Goal: Use online tool/utility: Utilize a website feature to perform a specific function

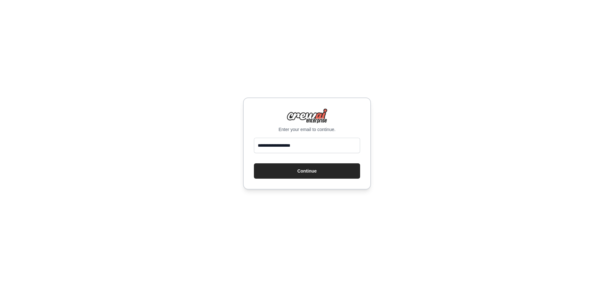
type input "**********"
click at [254, 163] on button "Continue" at bounding box center [307, 170] width 106 height 15
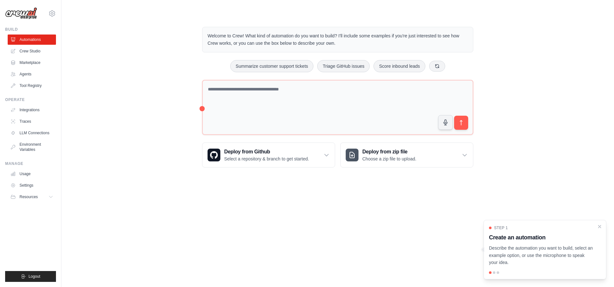
click at [160, 87] on div "Welcome to Crew! What kind of automation do you want to build? I'll include som…" at bounding box center [338, 97] width 532 height 161
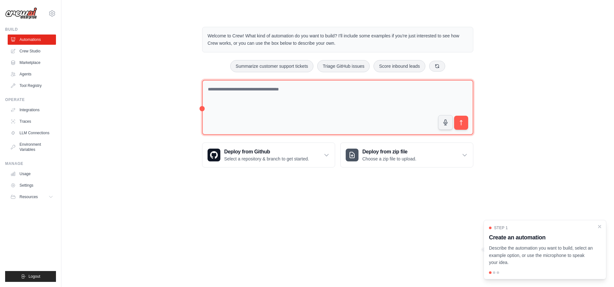
click at [278, 96] on textarea at bounding box center [337, 107] width 271 height 55
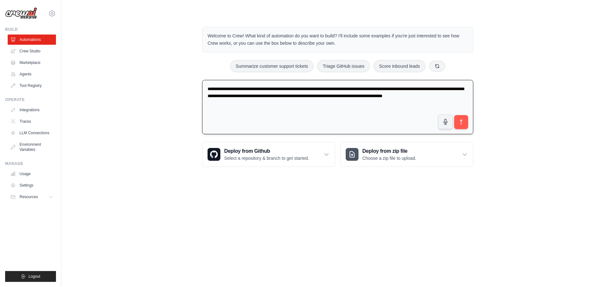
type textarea "**********"
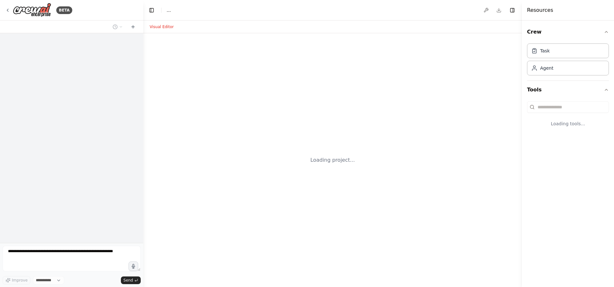
select select "****"
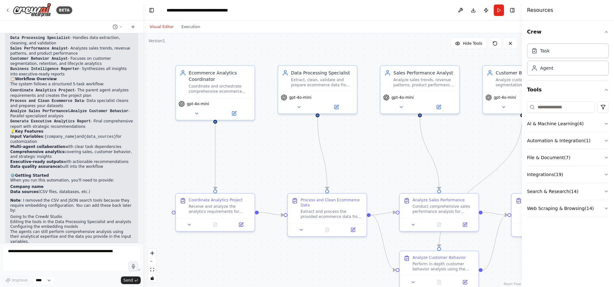
scroll to position [636, 0]
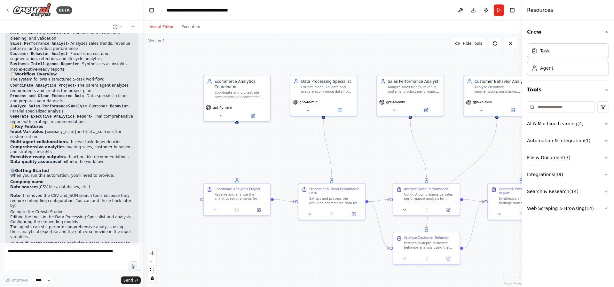
drag, startPoint x: 372, startPoint y: 129, endPoint x: 375, endPoint y: 129, distance: 3.3
click at [375, 129] on div ".deletable-edge-delete-btn { width: 20px; height: 20px; border: 0px solid #ffff…" at bounding box center [332, 160] width 378 height 254
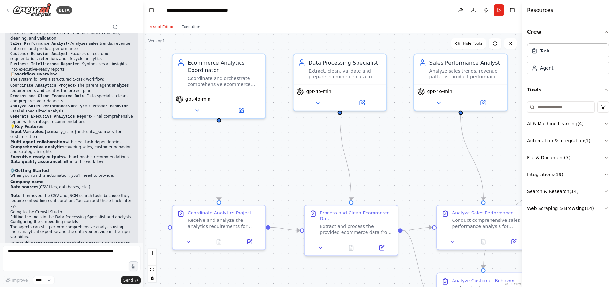
drag, startPoint x: 274, startPoint y: 150, endPoint x: 273, endPoint y: 155, distance: 5.5
click at [273, 155] on div ".deletable-edge-delete-btn { width: 20px; height: 20px; border: 0px solid #ffff…" at bounding box center [332, 160] width 378 height 254
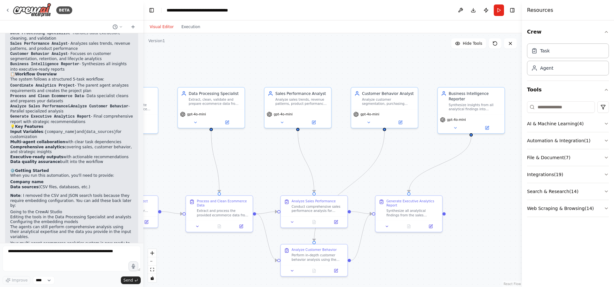
drag, startPoint x: 359, startPoint y: 158, endPoint x: 247, endPoint y: 163, distance: 112.3
click at [247, 163] on div ".deletable-edge-delete-btn { width: 20px; height: 20px; border: 0px solid #ffff…" at bounding box center [332, 160] width 378 height 254
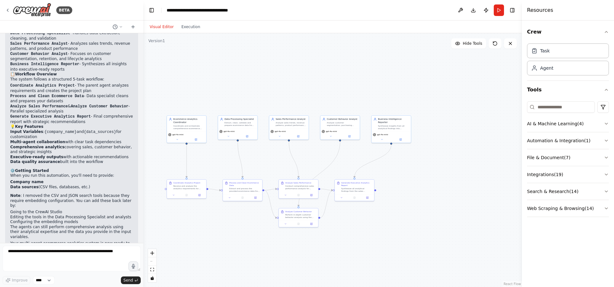
drag, startPoint x: 275, startPoint y: 165, endPoint x: 285, endPoint y: 144, distance: 23.7
click at [285, 144] on div ".deletable-edge-delete-btn { width: 20px; height: 20px; border: 0px solid #ffff…" at bounding box center [332, 160] width 378 height 254
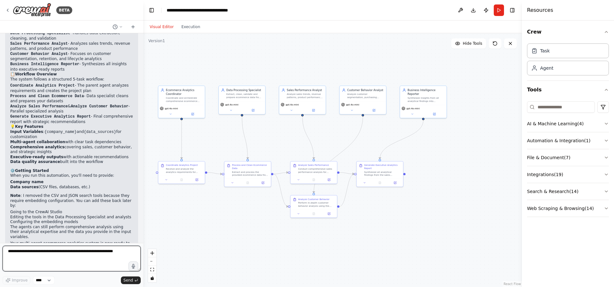
click at [58, 259] on textarea at bounding box center [72, 259] width 138 height 26
type textarea "**********"
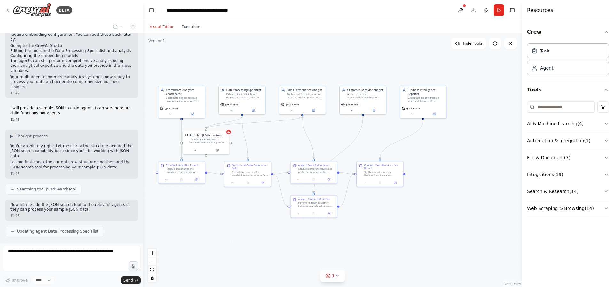
scroll to position [818, 0]
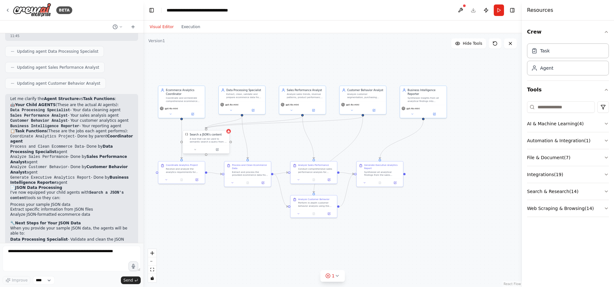
click at [210, 141] on div "A tool that can be used to semantic search a query from a JSON's content." at bounding box center [208, 140] width 37 height 6
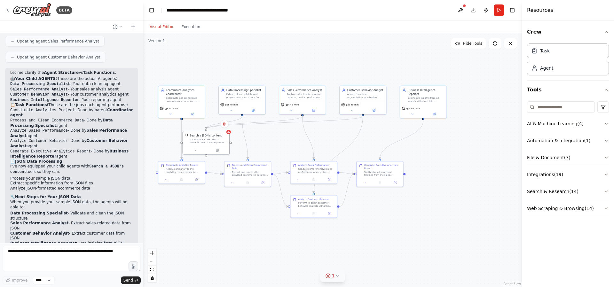
scroll to position [1014, 0]
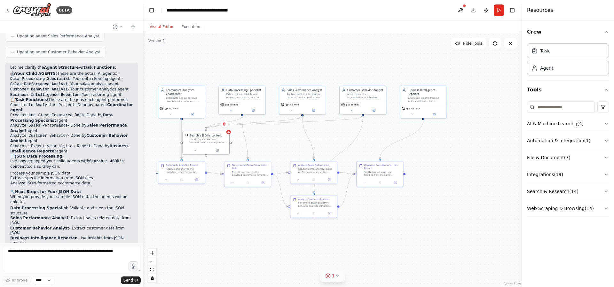
click at [343, 275] on button "1" at bounding box center [332, 276] width 25 height 12
click at [196, 227] on div ".deletable-edge-delete-btn { width: 20px; height: 20px; border: 0px solid #ffff…" at bounding box center [332, 160] width 378 height 254
click at [207, 136] on div "Search a JSON's content" at bounding box center [206, 135] width 32 height 4
click at [220, 152] on div at bounding box center [206, 150] width 46 height 8
click at [215, 151] on button at bounding box center [216, 149] width 21 height 4
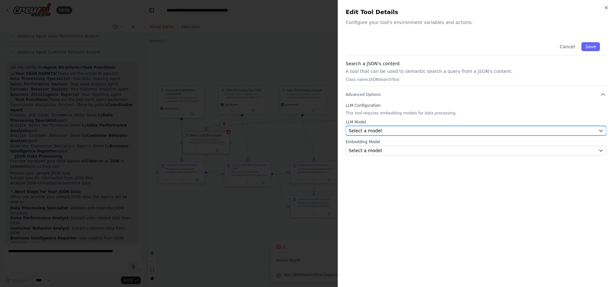
click at [393, 128] on div "Select a model" at bounding box center [471, 131] width 247 height 6
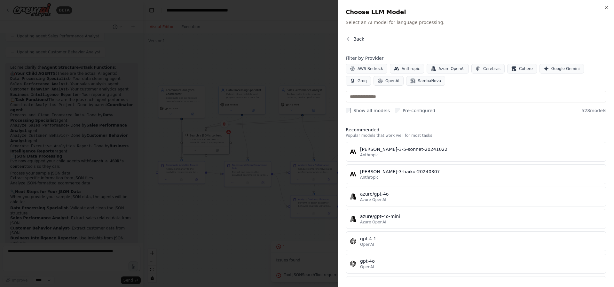
click at [351, 39] on button "Back" at bounding box center [354, 39] width 19 height 6
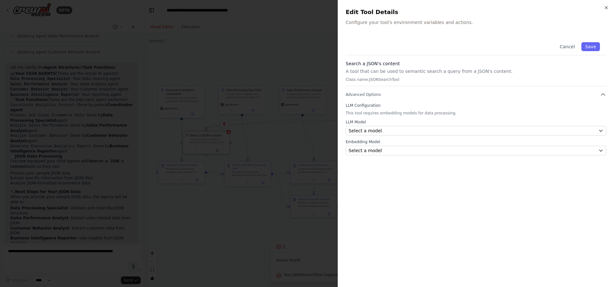
click at [304, 28] on div at bounding box center [307, 143] width 614 height 287
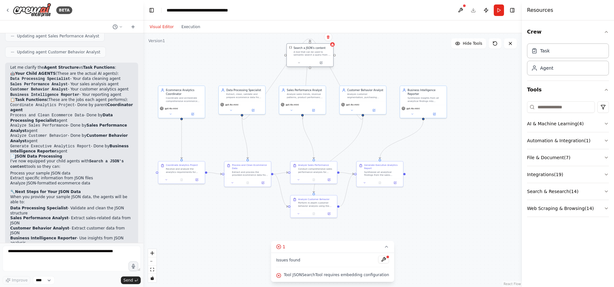
drag, startPoint x: 204, startPoint y: 139, endPoint x: 311, endPoint y: 52, distance: 137.8
click at [311, 52] on div "A tool that can be used to semantic search a query from a JSON's content." at bounding box center [311, 53] width 37 height 6
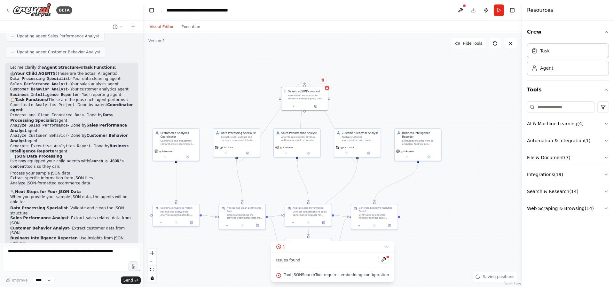
drag, startPoint x: 422, startPoint y: 164, endPoint x: 415, endPoint y: 206, distance: 42.6
click at [416, 206] on div ".deletable-edge-delete-btn { width: 20px; height: 20px; border: 0px solid #ffff…" at bounding box center [332, 160] width 378 height 254
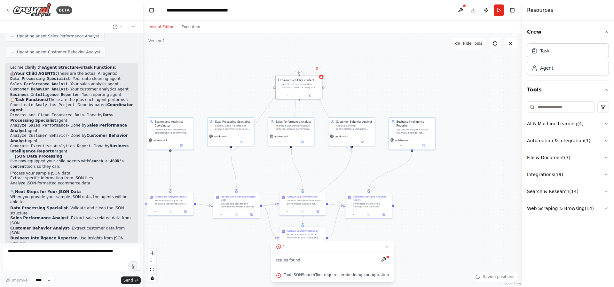
drag, startPoint x: 451, startPoint y: 194, endPoint x: 445, endPoint y: 183, distance: 12.6
click at [445, 183] on div ".deletable-edge-delete-btn { width: 20px; height: 20px; border: 0px solid #ffff…" at bounding box center [332, 160] width 378 height 254
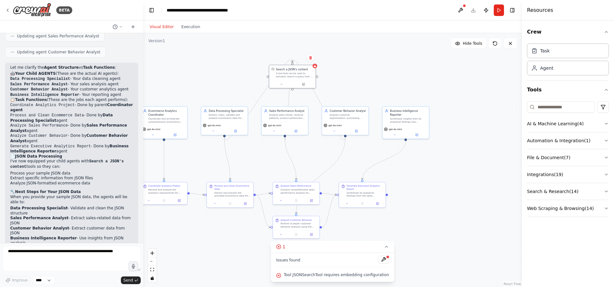
click at [352, 271] on div "Issues found Tool JSONSearchTool requires embedding configuration" at bounding box center [332, 267] width 123 height 29
click at [378, 263] on button at bounding box center [383, 260] width 11 height 8
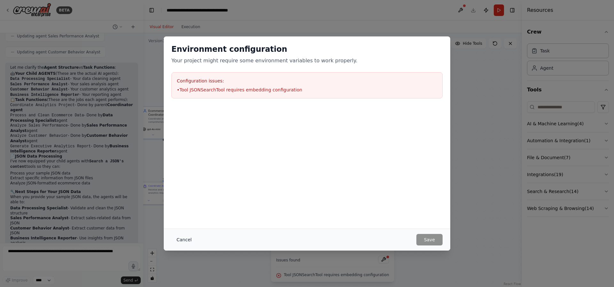
click at [186, 241] on button "Cancel" at bounding box center [183, 240] width 25 height 12
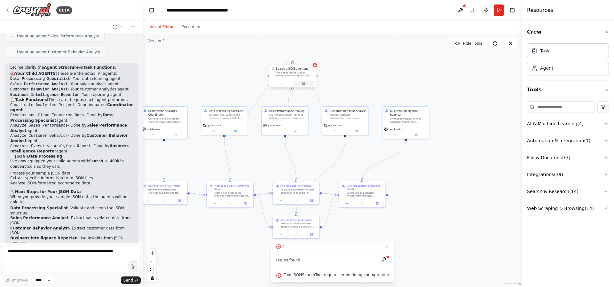
click at [303, 84] on icon at bounding box center [304, 83] width 2 height 2
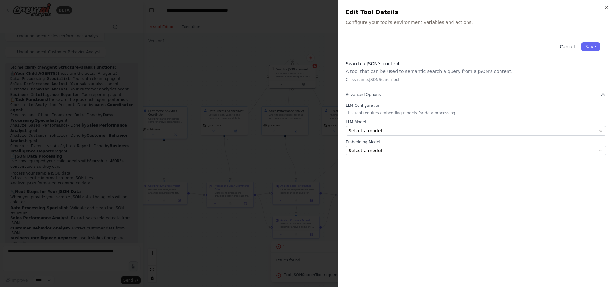
click at [566, 45] on button "Cancel" at bounding box center [566, 46] width 23 height 9
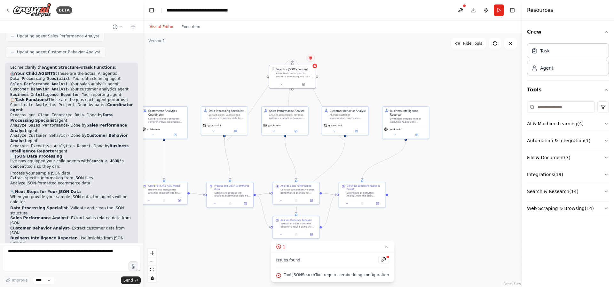
click at [308, 58] on button at bounding box center [310, 58] width 8 height 8
click at [313, 58] on button at bounding box center [310, 58] width 8 height 8
click at [284, 57] on button "Confirm" at bounding box center [292, 58] width 23 height 8
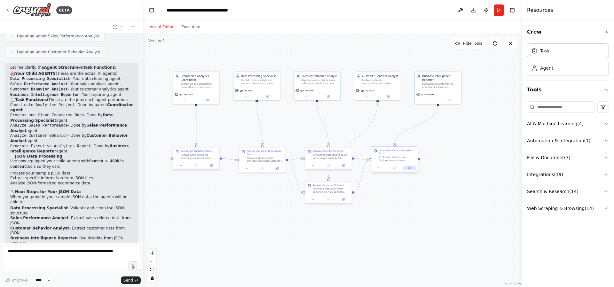
drag, startPoint x: 439, startPoint y: 200, endPoint x: 414, endPoint y: 167, distance: 41.4
click at [470, 165] on div ".deletable-edge-delete-btn { width: 20px; height: 20px; border: 0px solid #ffff…" at bounding box center [332, 160] width 378 height 254
click at [83, 253] on textarea at bounding box center [72, 259] width 138 height 26
drag, startPoint x: 126, startPoint y: 254, endPoint x: 30, endPoint y: 249, distance: 96.0
click at [30, 249] on textarea at bounding box center [72, 259] width 138 height 26
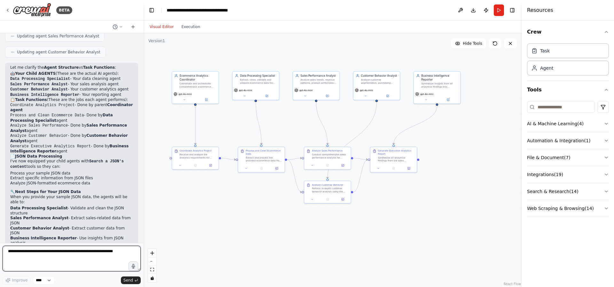
click at [31, 255] on textarea at bounding box center [72, 259] width 138 height 26
type textarea "**********"
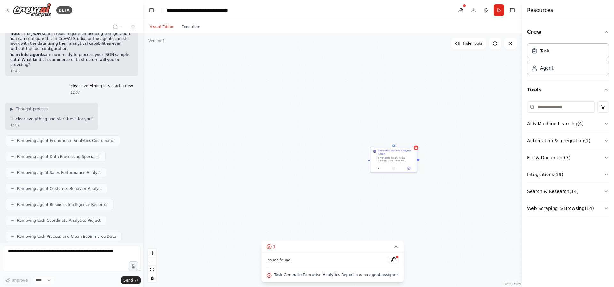
scroll to position [1244, 0]
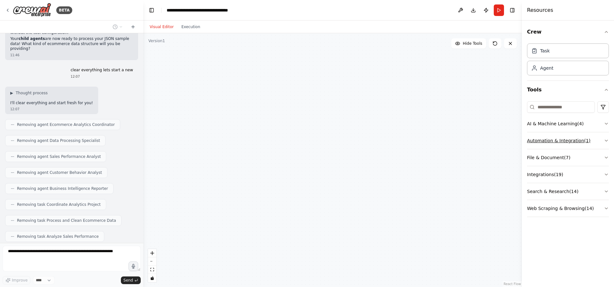
click at [608, 141] on icon "button" at bounding box center [605, 140] width 5 height 5
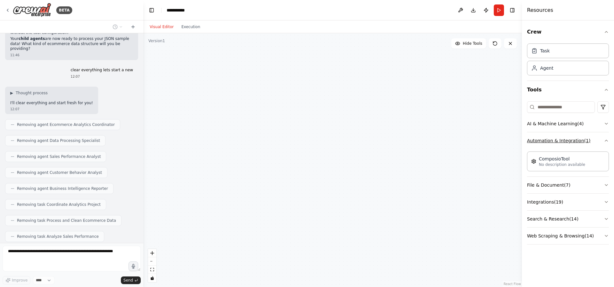
scroll to position [1260, 0]
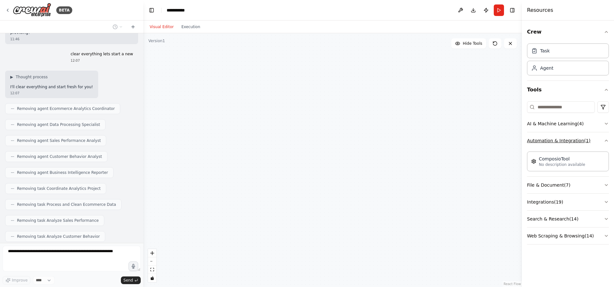
click at [608, 141] on icon "button" at bounding box center [605, 140] width 5 height 5
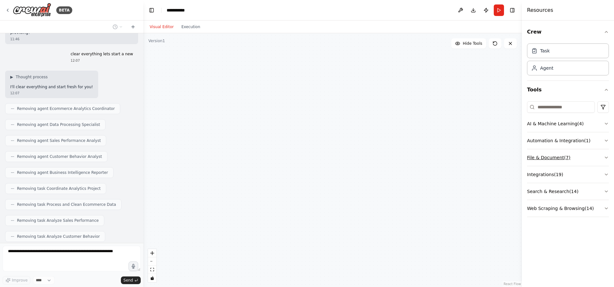
click at [599, 160] on button "File & Document ( 7 )" at bounding box center [568, 157] width 82 height 17
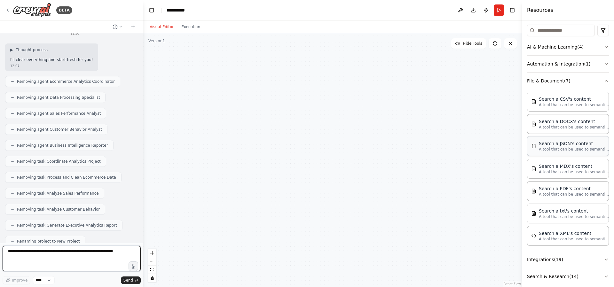
scroll to position [1292, 0]
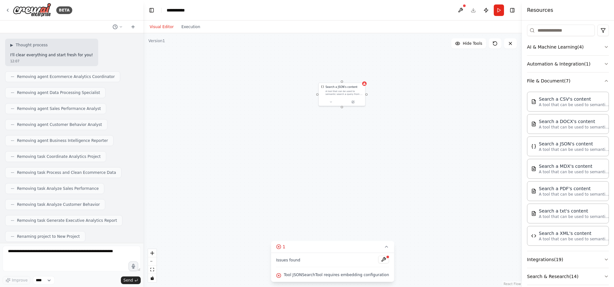
drag, startPoint x: 370, startPoint y: 149, endPoint x: 384, endPoint y: 130, distance: 23.5
click at [384, 130] on div "Search a JSON's content A tool that can be used to semantic search a query from…" at bounding box center [332, 160] width 378 height 254
drag, startPoint x: 384, startPoint y: 132, endPoint x: 385, endPoint y: 127, distance: 4.8
click at [385, 127] on div "Search a JSON's content A tool that can be used to semantic search a query from…" at bounding box center [332, 160] width 378 height 254
click at [443, 153] on div "Search a JSON's content A tool that can be used to semantic search a query from…" at bounding box center [332, 160] width 378 height 254
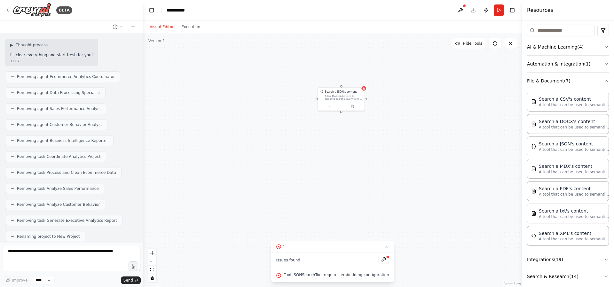
drag, startPoint x: 424, startPoint y: 131, endPoint x: 423, endPoint y: 138, distance: 7.1
click at [423, 138] on div "Search a JSON's content A tool that can be used to semantic search a query from…" at bounding box center [332, 160] width 378 height 254
click at [339, 90] on div "Search a JSON's content" at bounding box center [341, 89] width 32 height 4
click at [350, 103] on button at bounding box center [351, 103] width 21 height 4
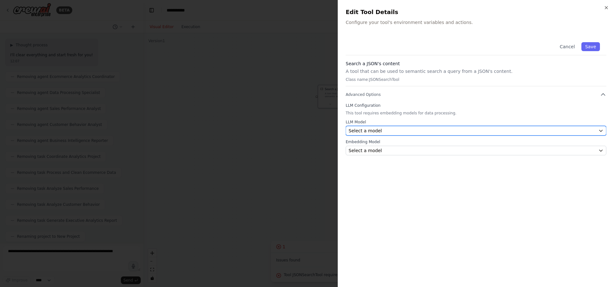
click at [398, 131] on div "Select a model" at bounding box center [471, 131] width 247 height 6
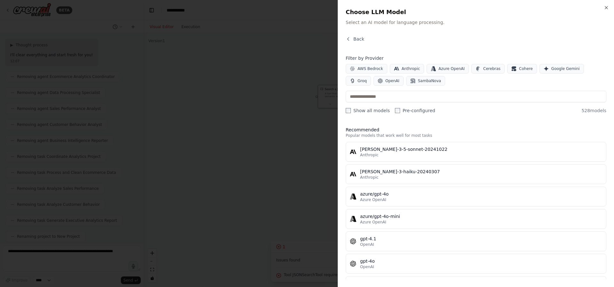
click at [359, 35] on div "Close Choose LLM Model Select an AI model for language processing. Back Filter …" at bounding box center [475, 143] width 276 height 287
click at [359, 36] on span "Back" at bounding box center [358, 39] width 11 height 6
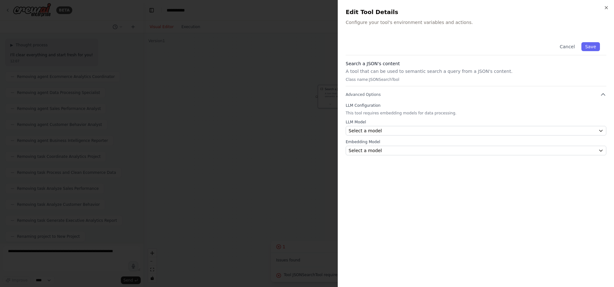
click at [433, 72] on p "A tool that can be used to semantic search a query from a JSON's content." at bounding box center [475, 71] width 260 height 6
click at [264, 75] on div at bounding box center [307, 143] width 614 height 287
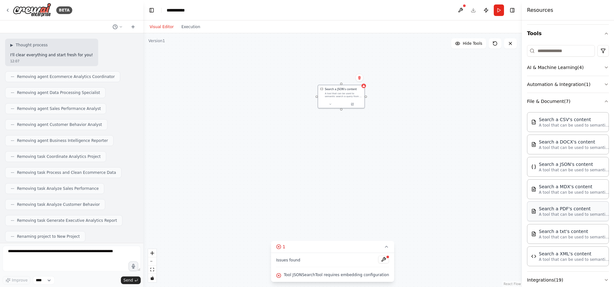
scroll to position [0, 0]
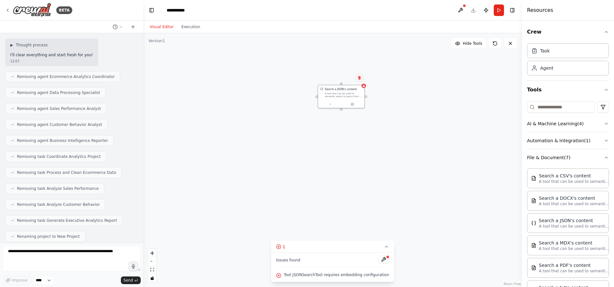
click at [357, 77] on icon at bounding box center [359, 78] width 4 height 4
click at [337, 77] on button "Confirm" at bounding box center [341, 78] width 23 height 8
click at [580, 157] on button "File & Document ( 7 )" at bounding box center [568, 157] width 82 height 17
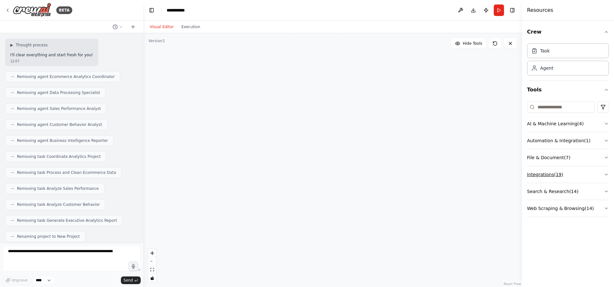
click at [567, 171] on button "Integrations ( 19 )" at bounding box center [568, 174] width 82 height 17
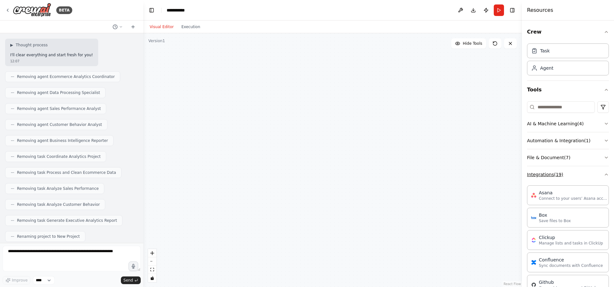
click at [576, 171] on button "Integrations ( 19 )" at bounding box center [568, 174] width 82 height 17
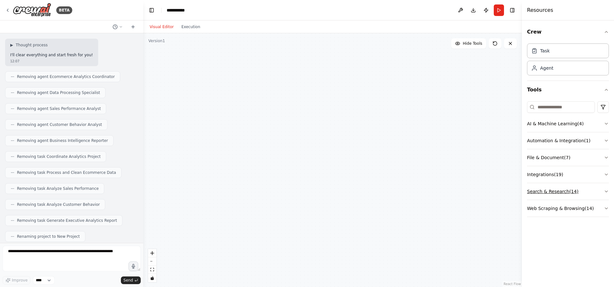
click at [581, 189] on button "Search & Research ( 14 )" at bounding box center [568, 191] width 82 height 17
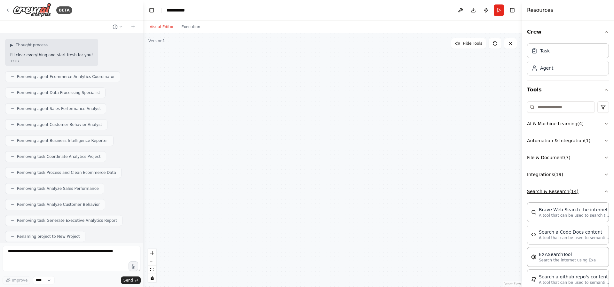
click at [584, 189] on button "Search & Research ( 14 )" at bounding box center [568, 191] width 82 height 17
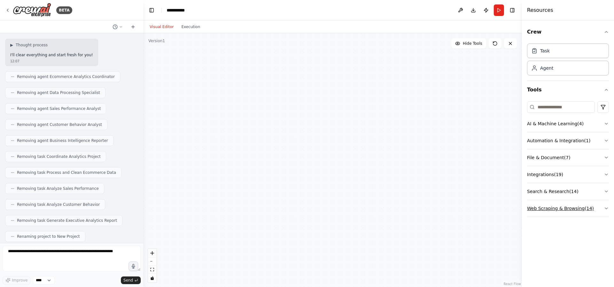
click at [596, 206] on button "Web Scraping & Browsing ( 14 )" at bounding box center [568, 208] width 82 height 17
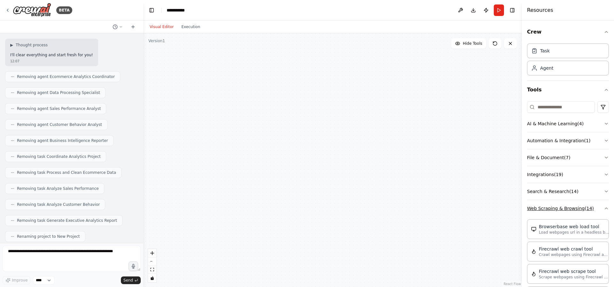
click at [596, 207] on button "Web Scraping & Browsing ( 14 )" at bounding box center [568, 208] width 82 height 17
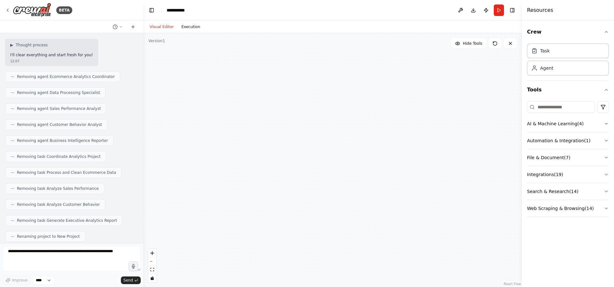
click at [194, 23] on button "Execution" at bounding box center [190, 27] width 27 height 8
click at [156, 25] on button "Visual Editor" at bounding box center [162, 27] width 32 height 8
click at [119, 248] on textarea at bounding box center [72, 259] width 138 height 26
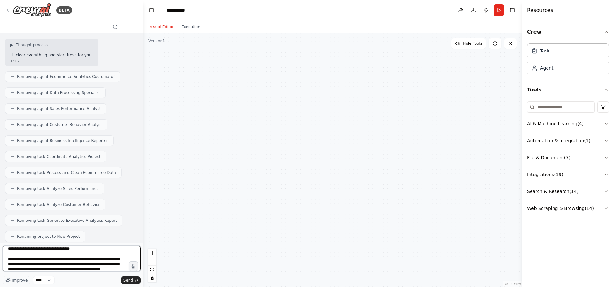
scroll to position [13, 0]
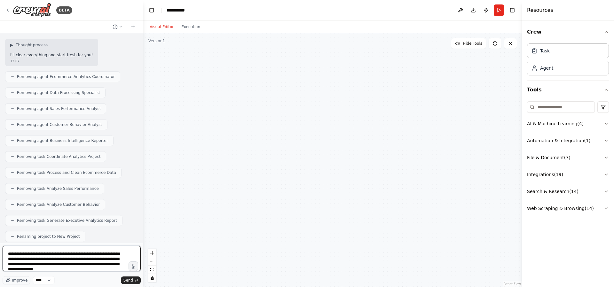
type textarea "**********"
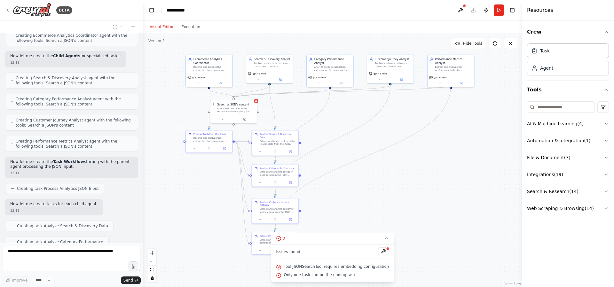
scroll to position [1744, 0]
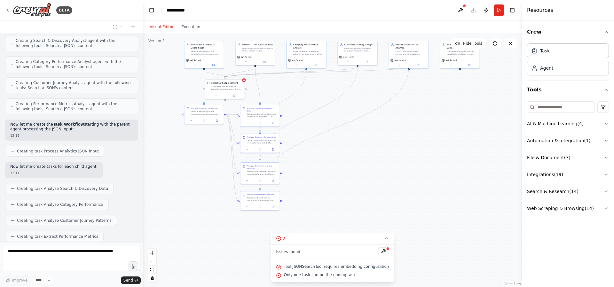
drag, startPoint x: 398, startPoint y: 198, endPoint x: 392, endPoint y: 163, distance: 36.0
click at [392, 163] on div ".deletable-edge-delete-btn { width: 20px; height: 20px; border: 0px solid #ffff…" at bounding box center [332, 160] width 378 height 254
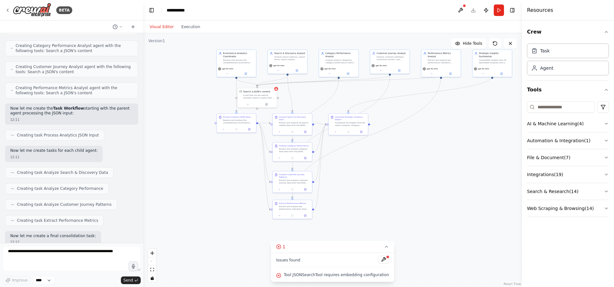
scroll to position [1797, 0]
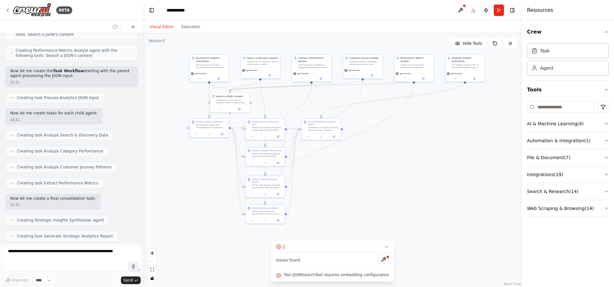
drag, startPoint x: 384, startPoint y: 173, endPoint x: 352, endPoint y: 180, distance: 33.7
click at [352, 180] on div ".deletable-edge-delete-btn { width: 20px; height: 20px; border: 0px solid #ffff…" at bounding box center [332, 160] width 378 height 254
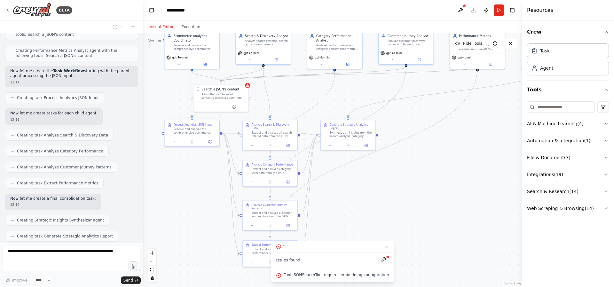
drag, startPoint x: 362, startPoint y: 202, endPoint x: 384, endPoint y: 208, distance: 22.7
click at [384, 208] on div ".deletable-edge-delete-btn { width: 20px; height: 20px; border: 0px solid #ffff…" at bounding box center [332, 160] width 378 height 254
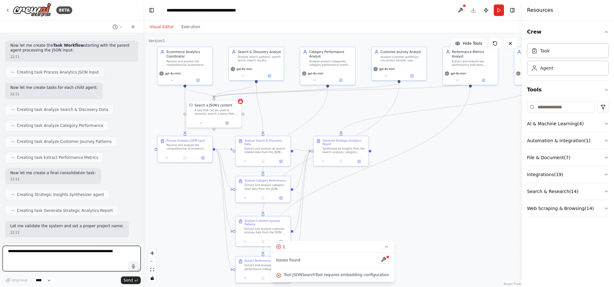
drag, startPoint x: 368, startPoint y: 185, endPoint x: 359, endPoint y: 195, distance: 13.3
click at [359, 195] on div ".deletable-edge-delete-btn { width: 20px; height: 20px; border: 0px solid #ffff…" at bounding box center [332, 160] width 378 height 254
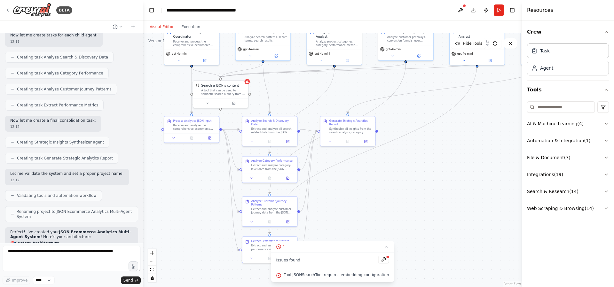
drag, startPoint x: 360, startPoint y: 199, endPoint x: 365, endPoint y: 184, distance: 15.8
click at [365, 184] on div ".deletable-edge-delete-btn { width: 20px; height: 20px; border: 0px solid #ffff…" at bounding box center [332, 160] width 378 height 254
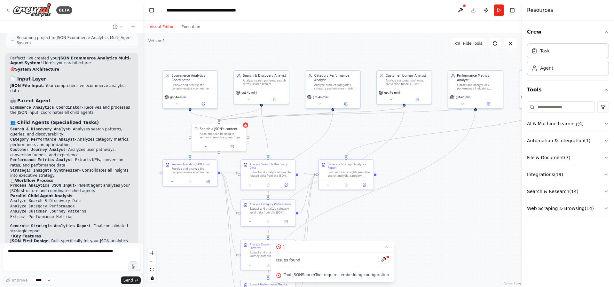
drag, startPoint x: 195, startPoint y: 185, endPoint x: 194, endPoint y: 223, distance: 38.3
click at [194, 223] on div ".deletable-edge-delete-btn { width: 20px; height: 20px; border: 0px solid #ffff…" at bounding box center [332, 160] width 378 height 254
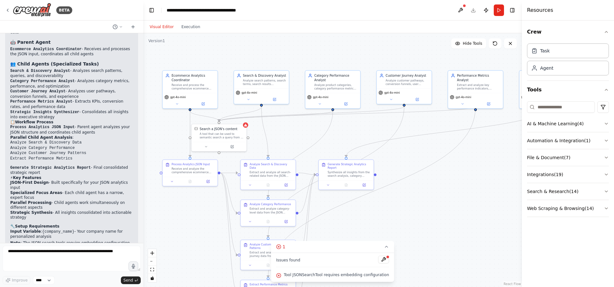
scroll to position [2113, 0]
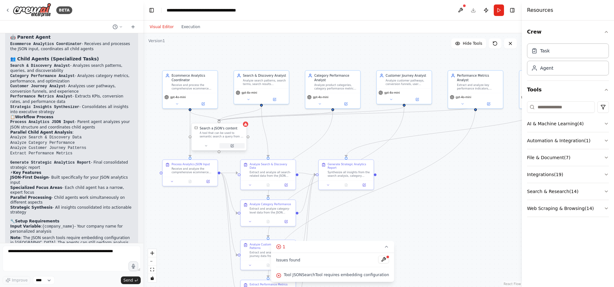
click at [234, 148] on button at bounding box center [231, 145] width 25 height 5
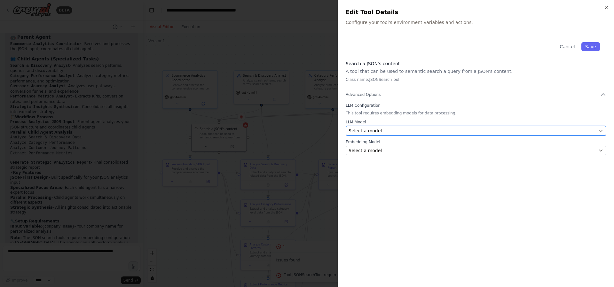
click at [413, 130] on div "Select a model" at bounding box center [471, 131] width 247 height 6
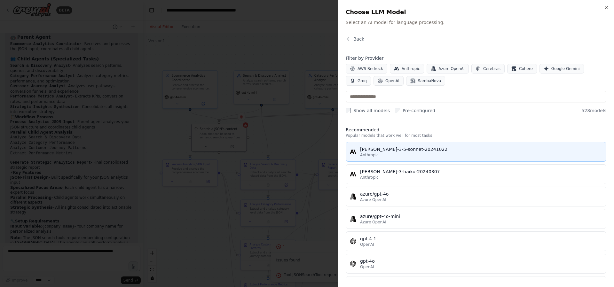
click at [416, 152] on div "claude-3-5-sonnet-20241022" at bounding box center [481, 149] width 242 height 6
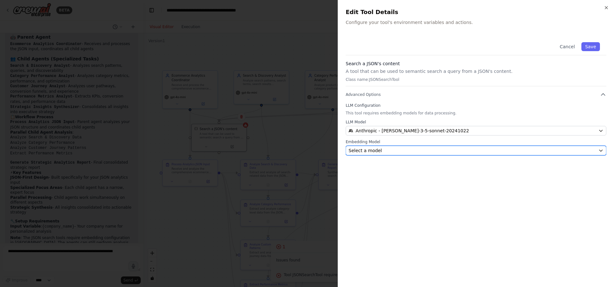
click at [411, 151] on div "Select a model" at bounding box center [471, 150] width 247 height 6
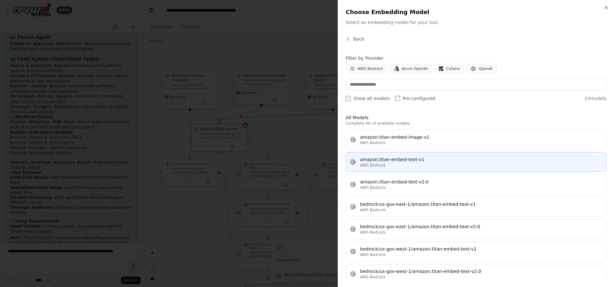
click at [397, 166] on div "AWS Bedrock" at bounding box center [481, 165] width 242 height 5
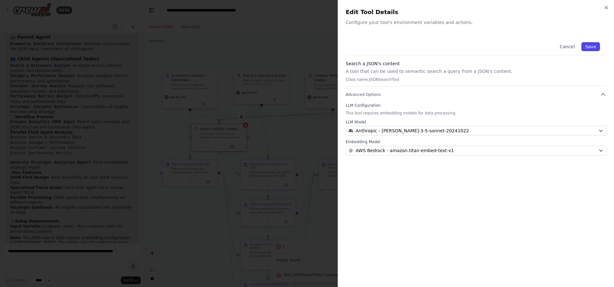
click at [587, 46] on button "Save" at bounding box center [590, 46] width 19 height 9
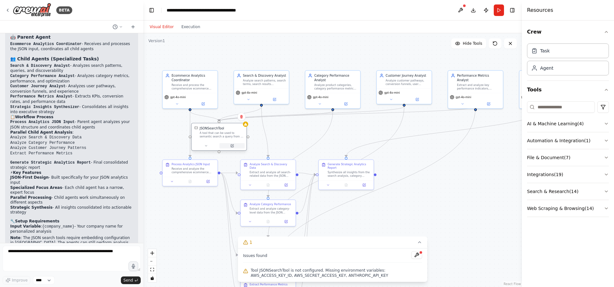
click at [232, 148] on button at bounding box center [231, 145] width 25 height 5
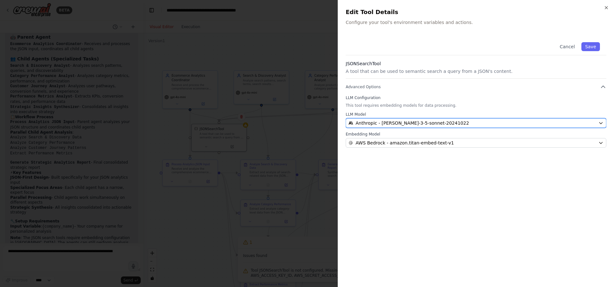
click at [425, 124] on span "Anthropic - claude-3-5-sonnet-20241022" at bounding box center [411, 123] width 113 height 6
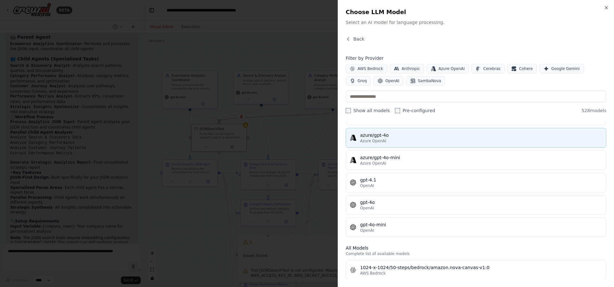
scroll to position [77, 0]
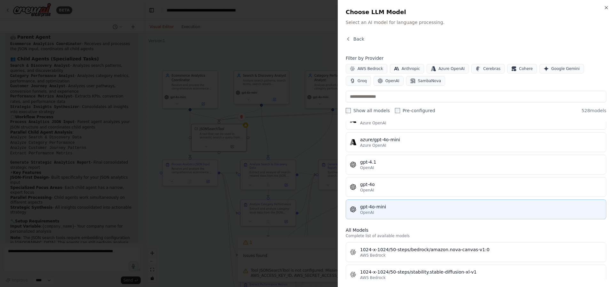
click at [411, 213] on div "OpenAI" at bounding box center [481, 212] width 242 height 5
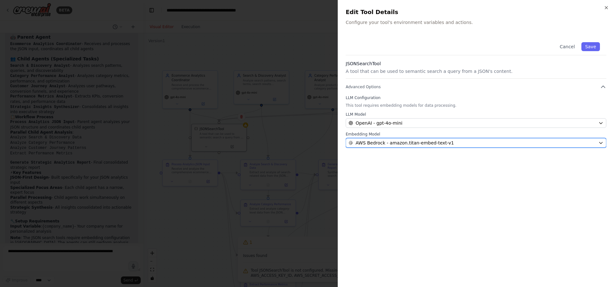
click at [462, 145] on div "AWS Bedrock - amazon.titan-embed-text-v1" at bounding box center [471, 143] width 247 height 6
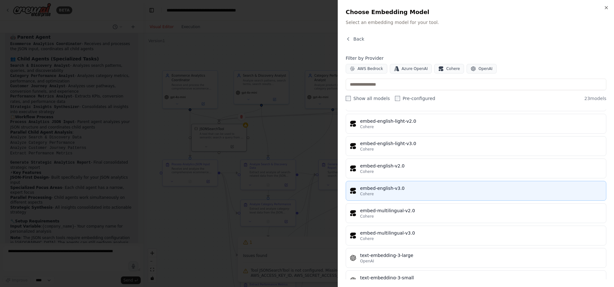
scroll to position [368, 0]
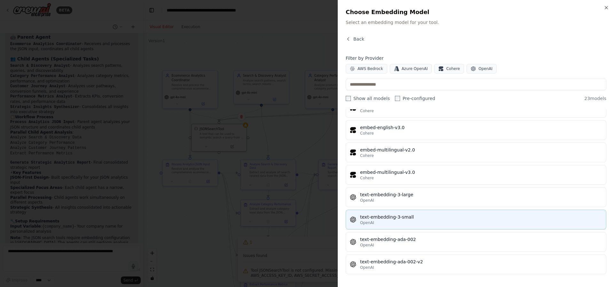
click at [417, 216] on div "text-embedding-3-small" at bounding box center [481, 217] width 242 height 6
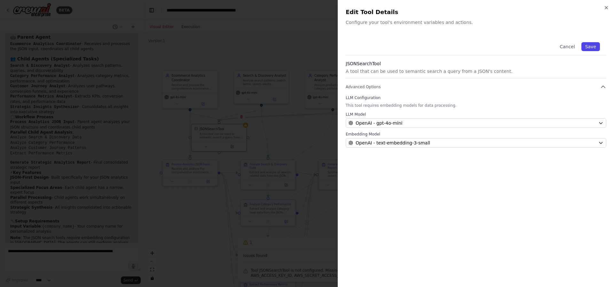
click at [590, 46] on button "Save" at bounding box center [590, 46] width 19 height 9
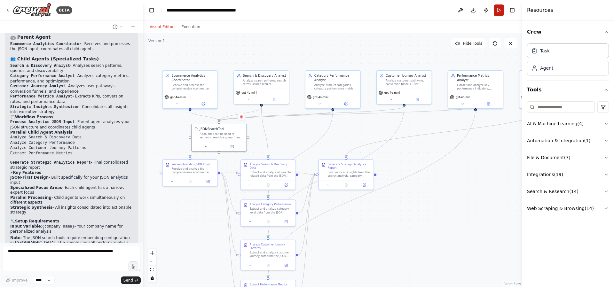
click at [501, 9] on button "Run" at bounding box center [498, 10] width 10 height 12
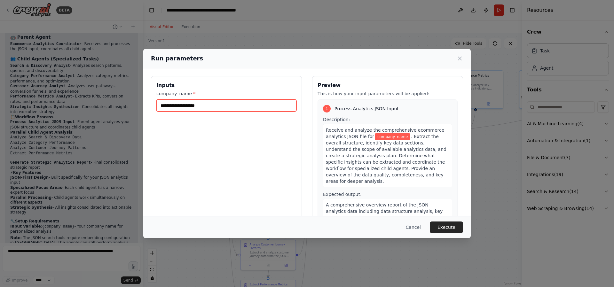
click at [199, 107] on input "company_name *" at bounding box center [226, 105] width 140 height 12
click at [228, 109] on input "company_name *" at bounding box center [226, 105] width 140 height 12
type input "*********"
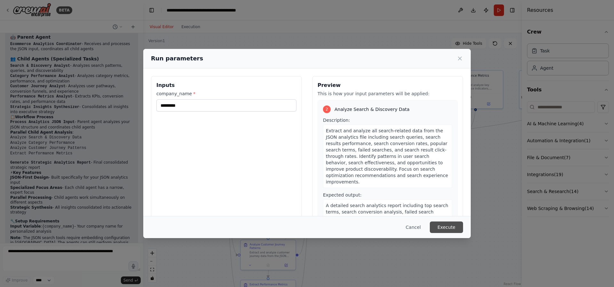
click at [443, 224] on button "Execute" at bounding box center [445, 227] width 33 height 12
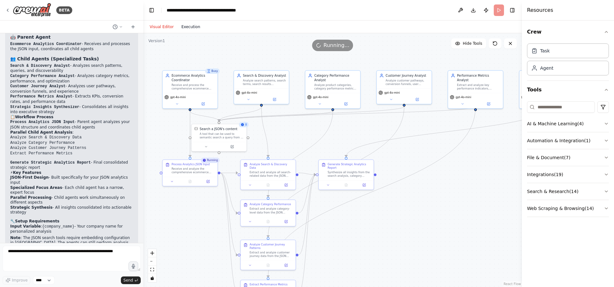
click at [197, 26] on button "Execution" at bounding box center [190, 27] width 27 height 8
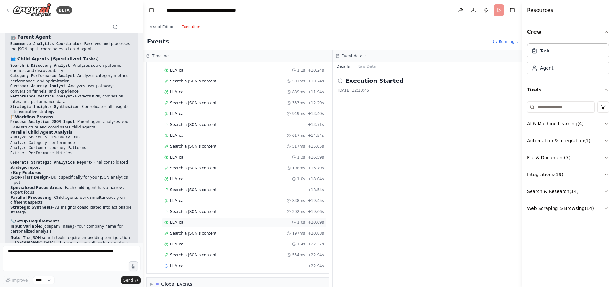
scroll to position [128, 0]
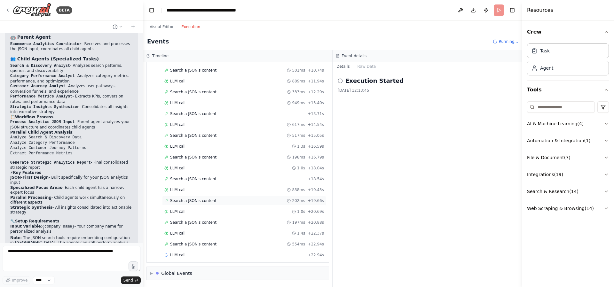
click at [235, 200] on div "Search a JSON's content 202ms + 19.66s" at bounding box center [243, 200] width 159 height 5
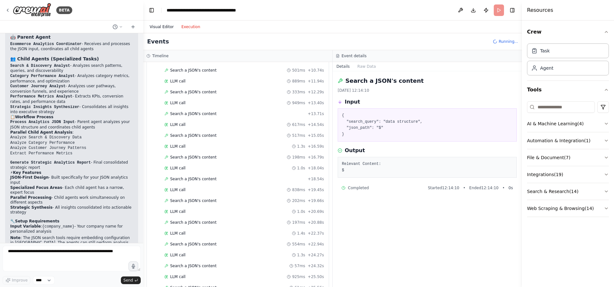
click at [160, 28] on button "Visual Editor" at bounding box center [162, 27] width 32 height 8
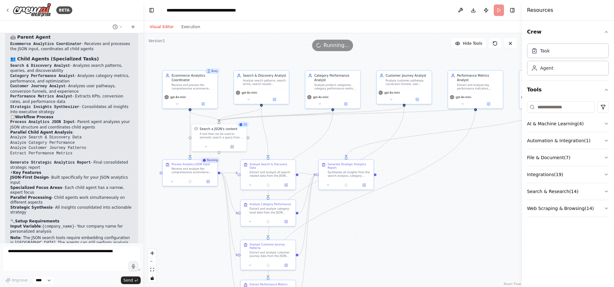
click at [497, 12] on header "**********" at bounding box center [332, 10] width 378 height 20
click at [326, 46] on span "Running..." at bounding box center [336, 46] width 26 height 8
click at [116, 253] on textarea at bounding box center [72, 259] width 138 height 26
type textarea "**********"
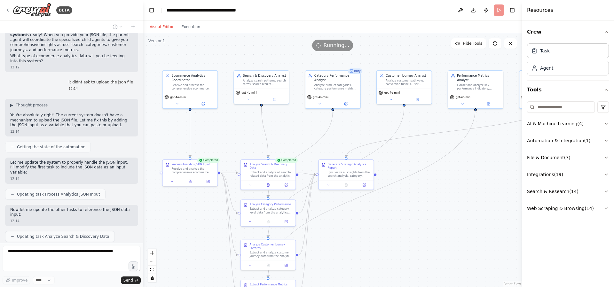
scroll to position [2358, 0]
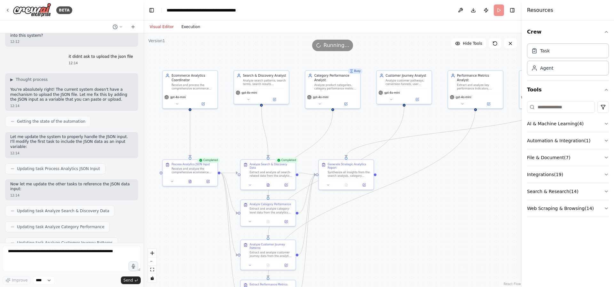
click at [190, 25] on button "Execution" at bounding box center [190, 27] width 27 height 8
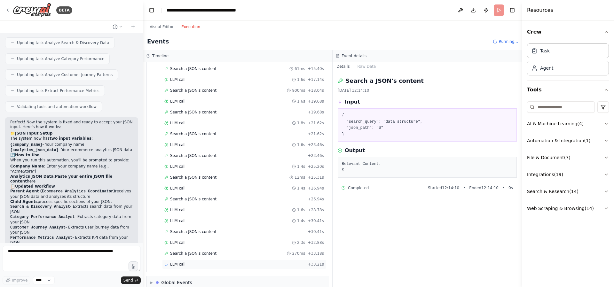
scroll to position [1016, 0]
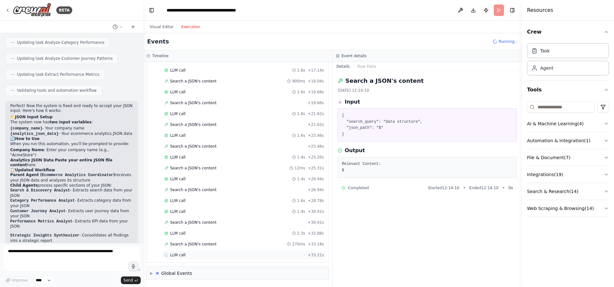
click at [213, 259] on div "LLM call + 33.21s" at bounding box center [244, 255] width 164 height 10
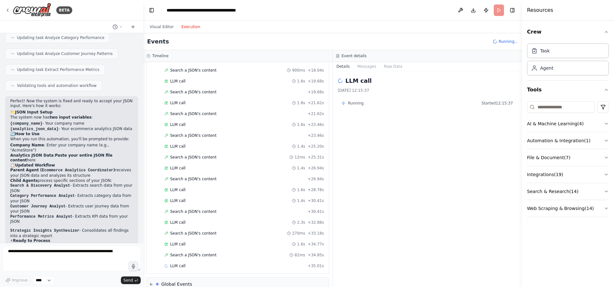
scroll to position [1038, 0]
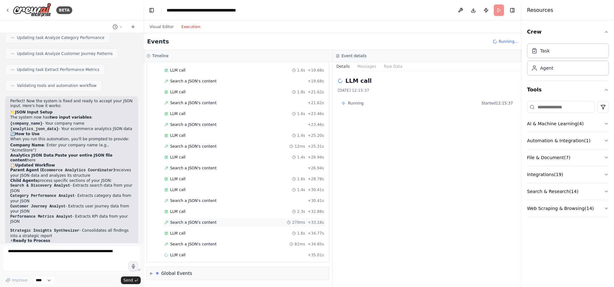
click at [188, 227] on div "Search a JSON's content 270ms + 33.18s" at bounding box center [244, 223] width 164 height 10
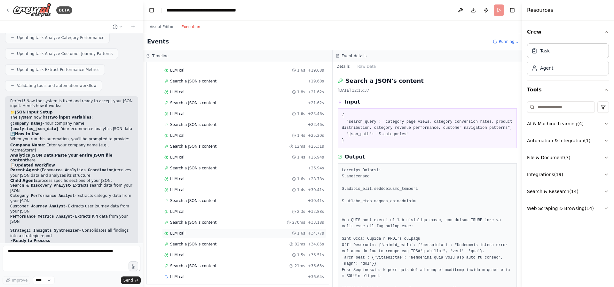
click at [188, 232] on div "LLM call 1.6s + 34.77s" at bounding box center [243, 233] width 159 height 5
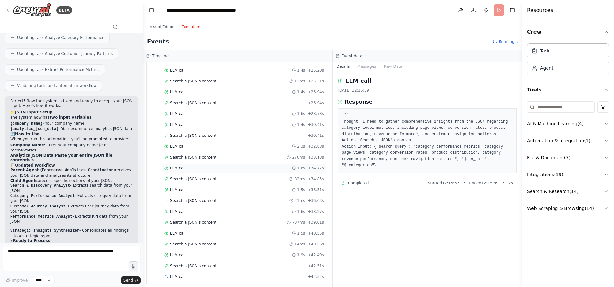
scroll to position [1125, 0]
click at [198, 235] on div "LLM call 1.9s + 42.49s" at bounding box center [243, 233] width 159 height 5
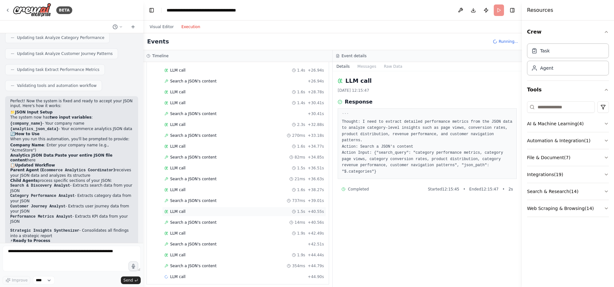
scroll to position [1147, 0]
click at [197, 232] on div "LLM call 1.9s + 44.44s" at bounding box center [243, 233] width 159 height 5
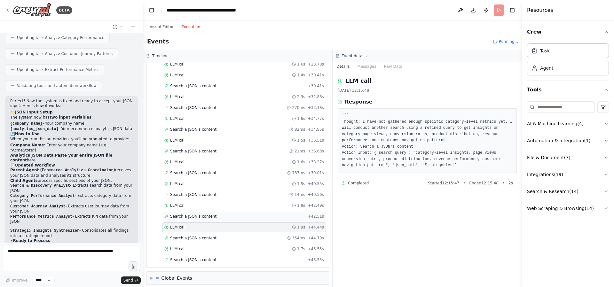
scroll to position [1157, 0]
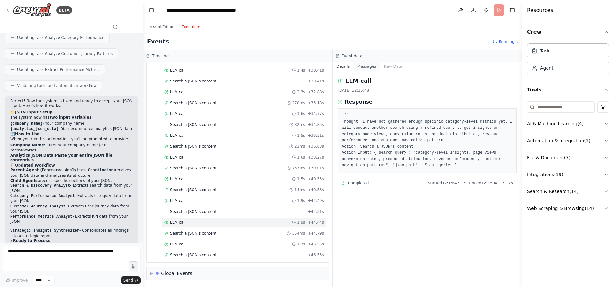
click at [366, 67] on button "Messages" at bounding box center [366, 66] width 27 height 9
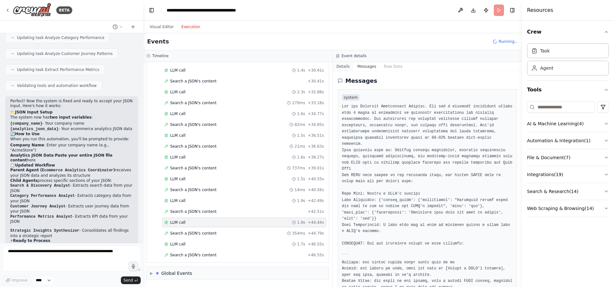
click at [338, 64] on button "Details" at bounding box center [342, 66] width 21 height 9
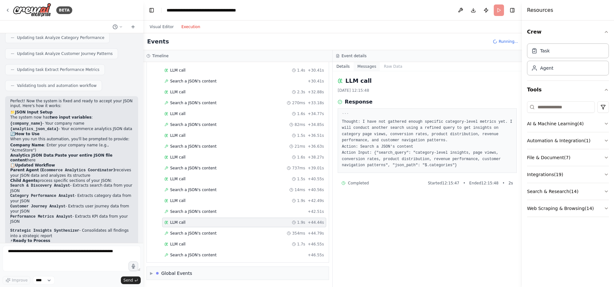
click at [357, 63] on button "Messages" at bounding box center [366, 66] width 27 height 9
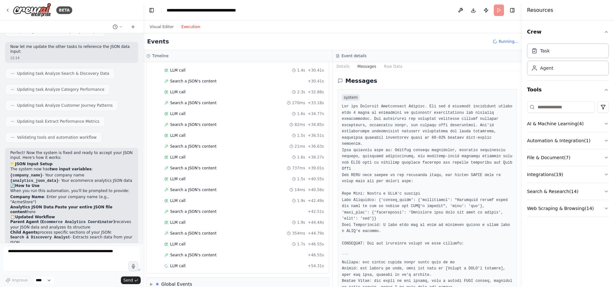
scroll to position [2557, 0]
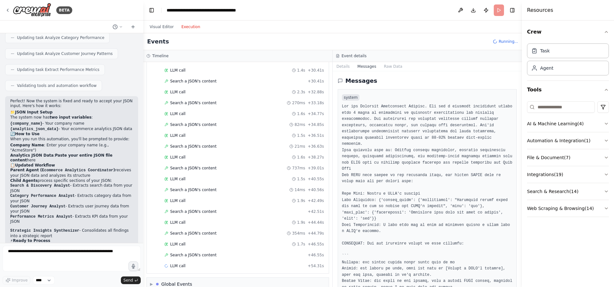
click at [161, 32] on div "Visual Editor Execution" at bounding box center [175, 26] width 58 height 13
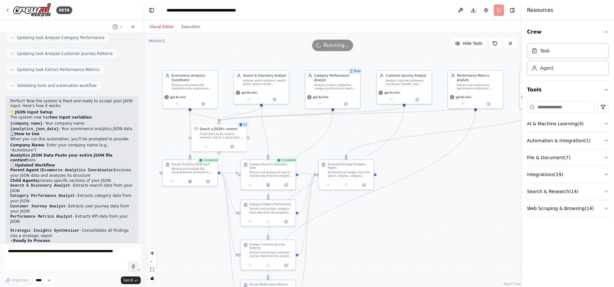
click at [162, 27] on button "Visual Editor" at bounding box center [162, 27] width 32 height 8
click at [475, 43] on span "Hide Tools" at bounding box center [471, 43] width 19 height 5
click at [475, 43] on span "Show Tools" at bounding box center [471, 43] width 21 height 5
click at [475, 43] on span "Hide Tools" at bounding box center [471, 43] width 19 height 5
click at [475, 43] on span "Show Tools" at bounding box center [471, 43] width 21 height 5
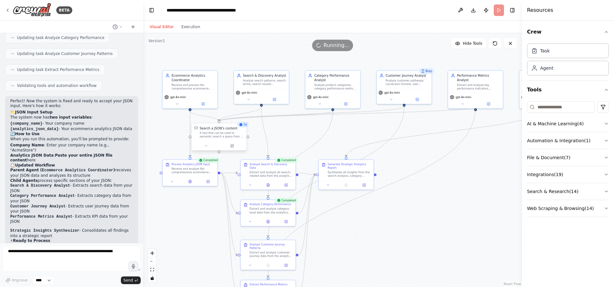
click at [224, 135] on div "A tool that can be used to semantic search a query from a JSON's content." at bounding box center [221, 134] width 44 height 7
click at [229, 145] on button at bounding box center [231, 145] width 25 height 5
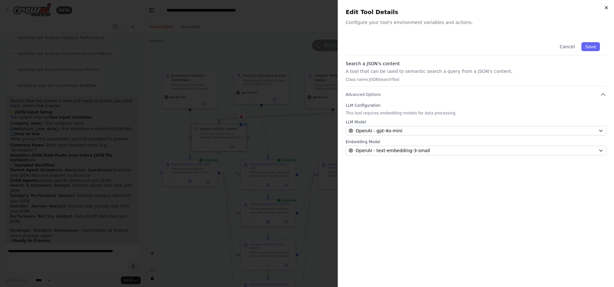
click at [604, 7] on icon "button" at bounding box center [605, 7] width 5 height 5
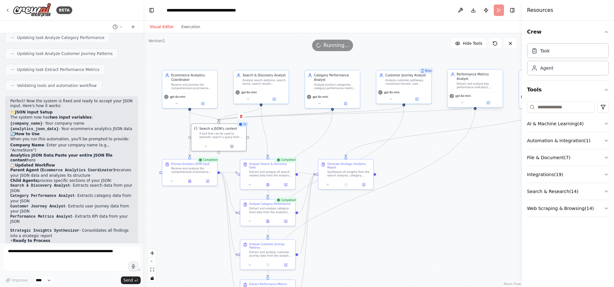
drag, startPoint x: 503, startPoint y: 166, endPoint x: 494, endPoint y: 78, distance: 88.7
click at [503, 166] on div ".deletable-edge-delete-btn { width: 20px; height: 20px; border: 0px solid #ffff…" at bounding box center [332, 160] width 378 height 254
click at [500, 9] on header "**********" at bounding box center [332, 10] width 378 height 20
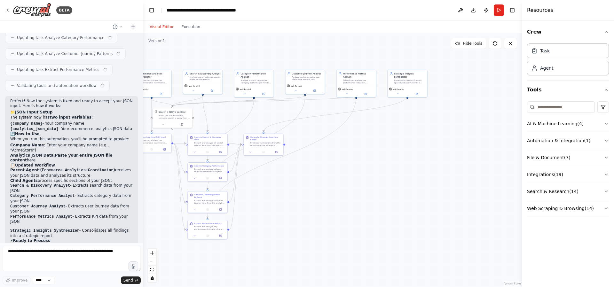
drag, startPoint x: 487, startPoint y: 179, endPoint x: 326, endPoint y: 138, distance: 165.6
click at [326, 138] on div ".deletable-edge-delete-btn { width: 20px; height: 20px; border: 0px solid #ffff…" at bounding box center [332, 160] width 378 height 254
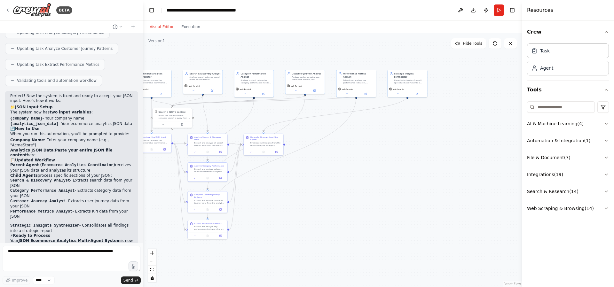
scroll to position [2557, 0]
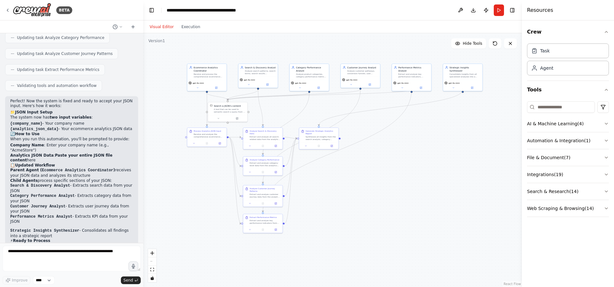
drag, startPoint x: 383, startPoint y: 174, endPoint x: 417, endPoint y: 170, distance: 33.5
click at [417, 170] on div ".deletable-edge-delete-btn { width: 20px; height: 20px; border: 0px solid #ffff…" at bounding box center [332, 160] width 378 height 254
click at [502, 8] on button "Run" at bounding box center [498, 10] width 10 height 12
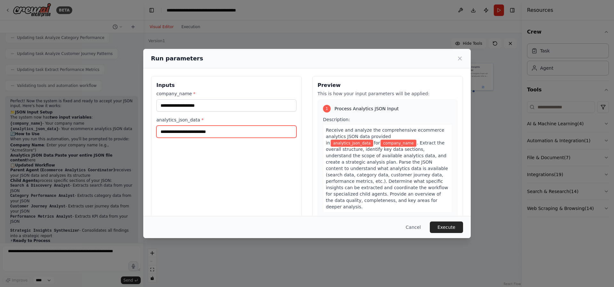
click at [221, 130] on input "analytics_json_data *" at bounding box center [226, 132] width 140 height 12
paste input "**********"
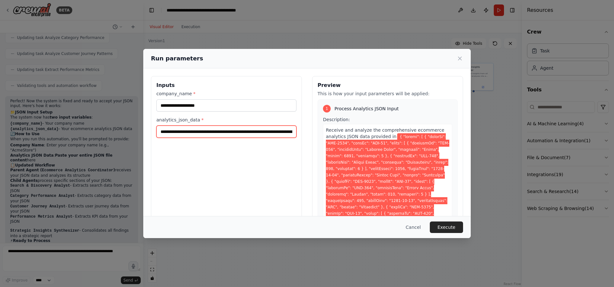
scroll to position [0, 4221]
type input "**********"
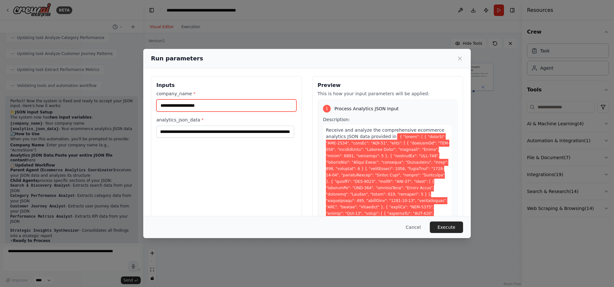
click at [233, 102] on input "company_name *" at bounding box center [226, 105] width 140 height 12
type input "*********"
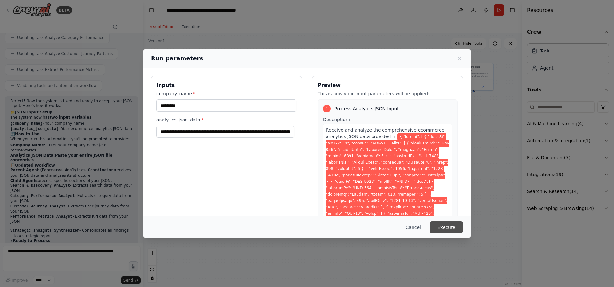
click at [448, 226] on button "Execute" at bounding box center [445, 227] width 33 height 12
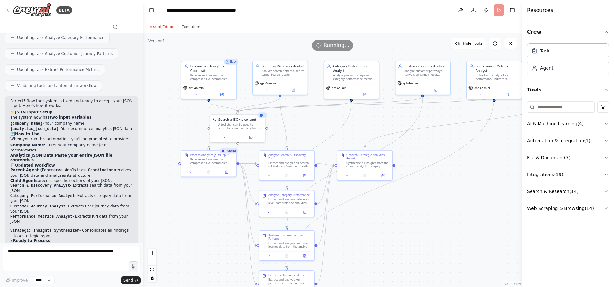
drag, startPoint x: 193, startPoint y: 111, endPoint x: 191, endPoint y: 166, distance: 54.7
click at [191, 166] on div ".deletable-edge-delete-btn { width: 20px; height: 20px; border: 0px solid #ffff…" at bounding box center [332, 160] width 378 height 254
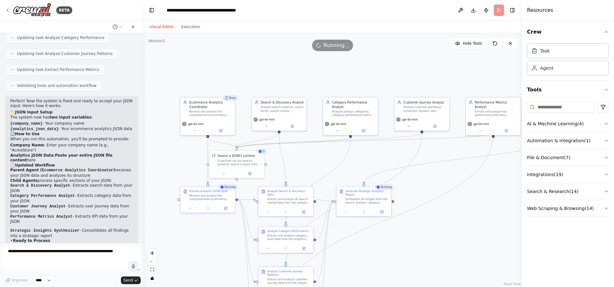
click at [193, 32] on div "Visual Editor Execution" at bounding box center [175, 26] width 58 height 13
click at [193, 27] on button "Execution" at bounding box center [190, 27] width 27 height 8
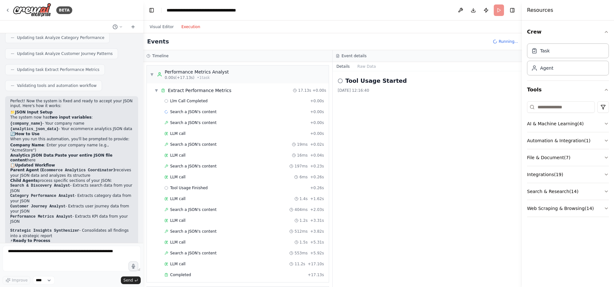
click at [193, 27] on button "Execution" at bounding box center [190, 27] width 27 height 8
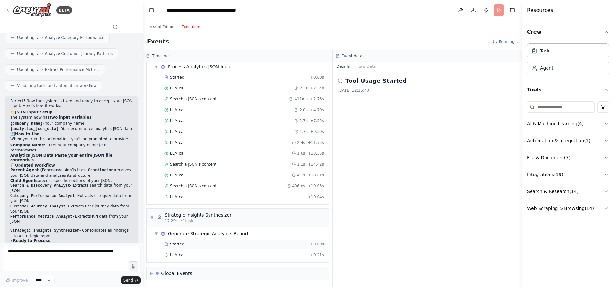
scroll to position [267, 0]
click at [211, 173] on div "LLM call 2.5s + 21.58s" at bounding box center [243, 175] width 159 height 5
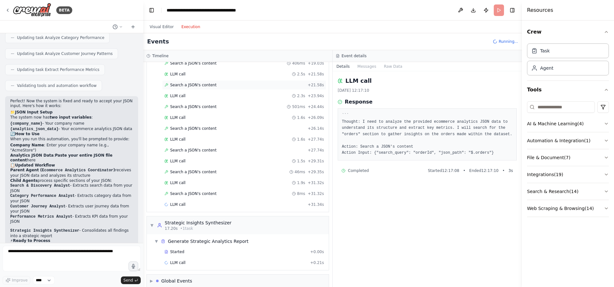
scroll to position [375, 0]
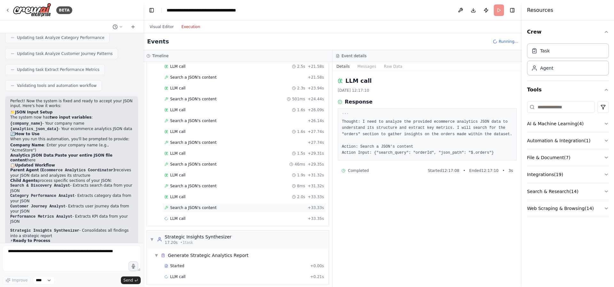
click at [210, 210] on div "Search a JSON's content + 33.33s" at bounding box center [244, 208] width 164 height 10
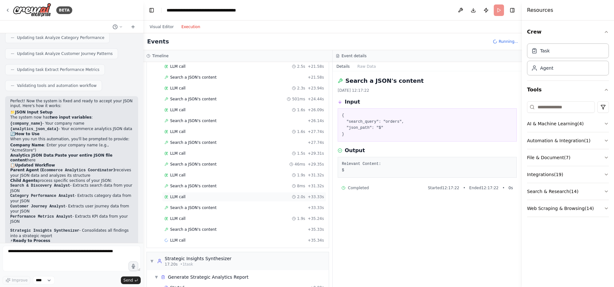
click at [215, 200] on div "LLM call 2.0s + 33.33s" at bounding box center [244, 197] width 164 height 10
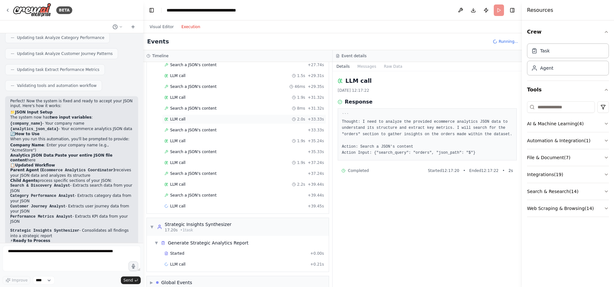
scroll to position [462, 0]
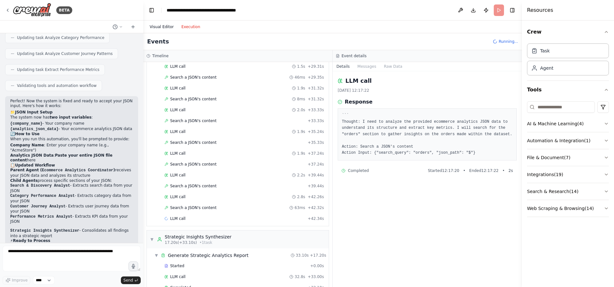
click at [165, 28] on button "Visual Editor" at bounding box center [162, 27] width 32 height 8
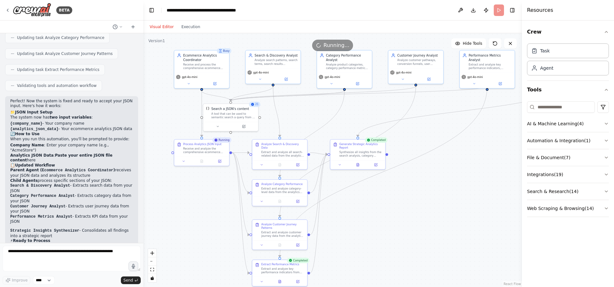
drag, startPoint x: 404, startPoint y: 231, endPoint x: 398, endPoint y: 184, distance: 47.4
click at [398, 184] on div ".deletable-edge-delete-btn { width: 20px; height: 20px; border: 0px solid #ffff…" at bounding box center [332, 160] width 378 height 254
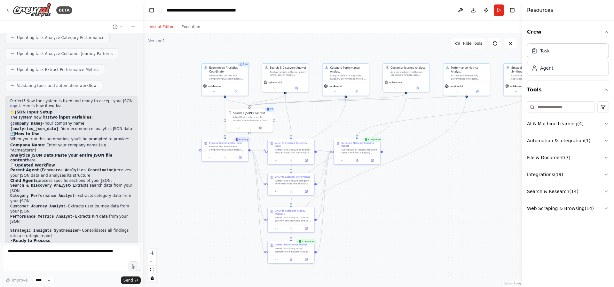
drag, startPoint x: 391, startPoint y: 218, endPoint x: 386, endPoint y: 208, distance: 10.9
click at [386, 208] on div ".deletable-edge-delete-btn { width: 20px; height: 20px; border: 0px solid #ffff…" at bounding box center [332, 160] width 378 height 254
click at [188, 27] on button "Execution" at bounding box center [190, 27] width 27 height 8
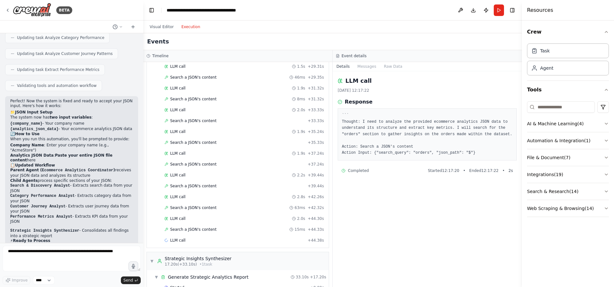
scroll to position [516, 0]
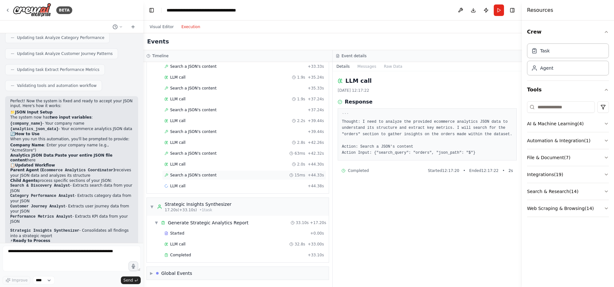
click at [227, 173] on div "Search a JSON's content 15ms + 44.33s" at bounding box center [243, 175] width 159 height 5
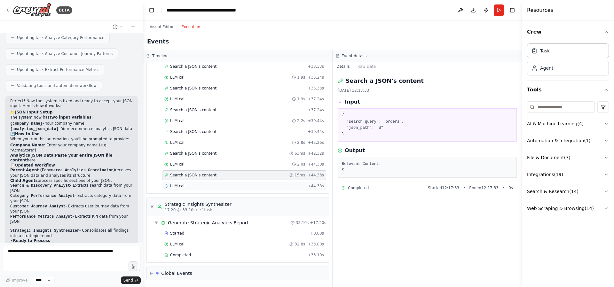
click at [226, 185] on div "LLM call + 44.38s" at bounding box center [243, 185] width 159 height 5
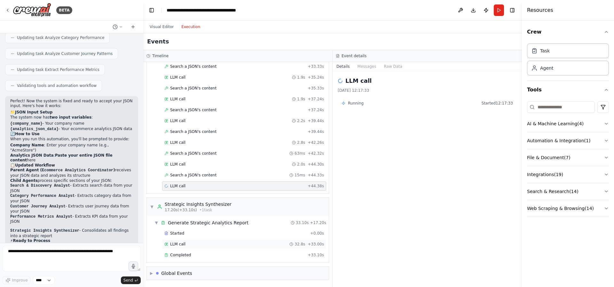
click at [216, 243] on div "LLM call 32.8s + 33.00s" at bounding box center [243, 244] width 159 height 5
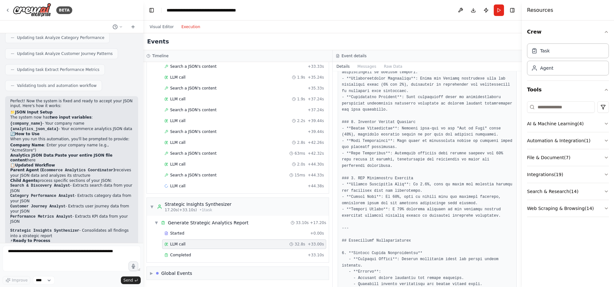
scroll to position [422, 0]
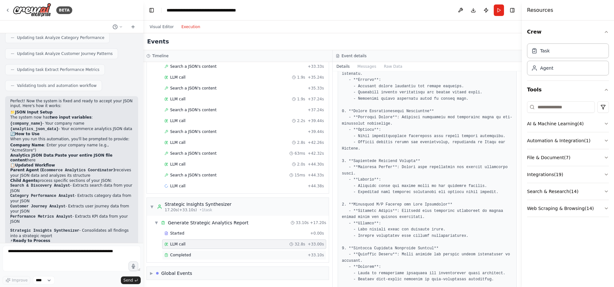
click at [223, 256] on div "Completed" at bounding box center [234, 254] width 141 height 5
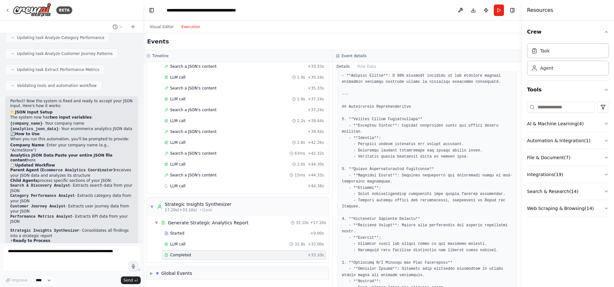
scroll to position [499, 0]
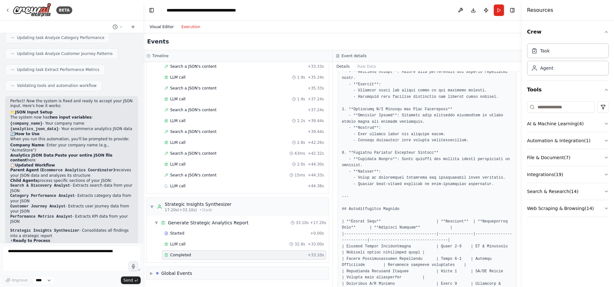
click at [152, 25] on button "Visual Editor" at bounding box center [162, 27] width 32 height 8
click at [191, 27] on button "Execution" at bounding box center [190, 27] width 27 height 8
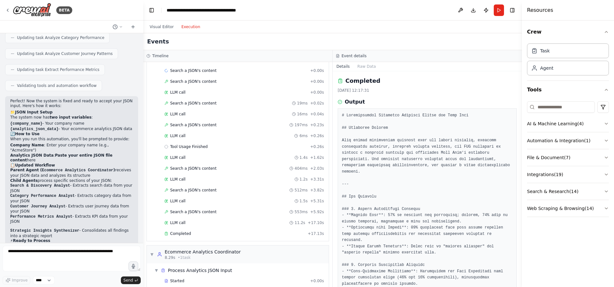
scroll to position [115, 0]
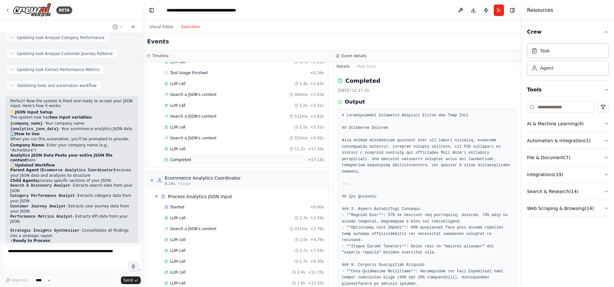
click at [195, 160] on div "Completed" at bounding box center [234, 159] width 141 height 5
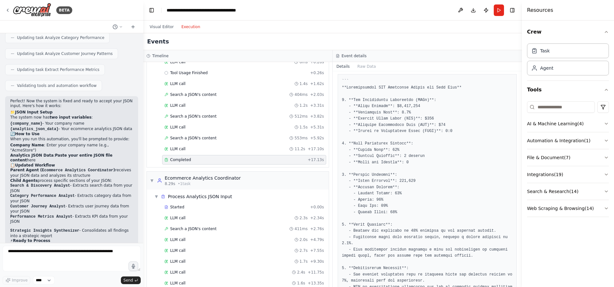
scroll to position [0, 0]
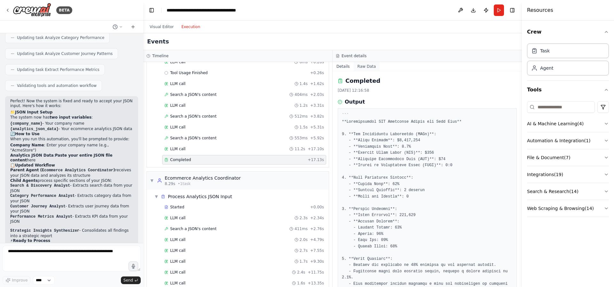
click at [371, 66] on button "Raw Data" at bounding box center [366, 66] width 26 height 9
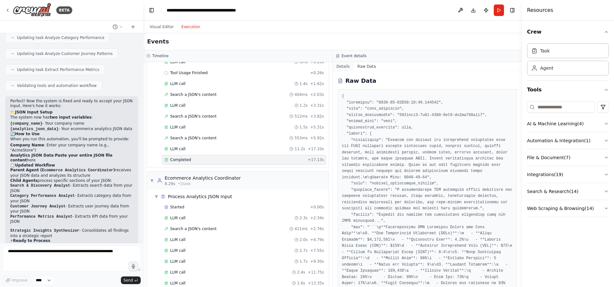
click at [342, 67] on button "Details" at bounding box center [342, 66] width 21 height 9
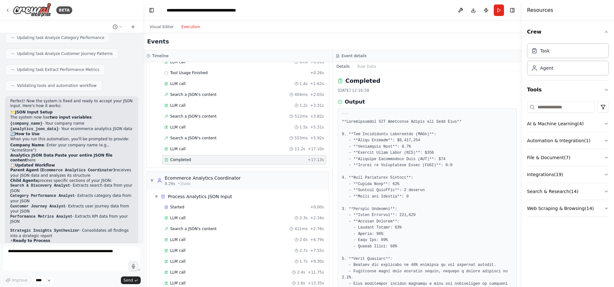
click at [432, 30] on div "Visual Editor Execution" at bounding box center [332, 26] width 378 height 13
click at [160, 30] on button "Visual Editor" at bounding box center [162, 27] width 32 height 8
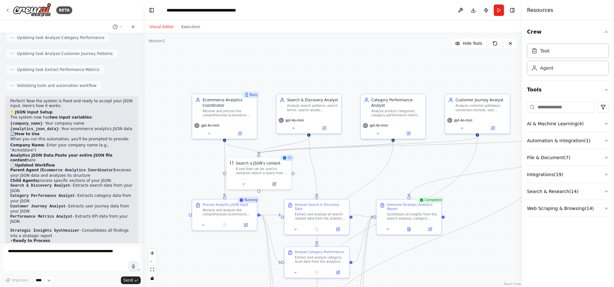
drag, startPoint x: 258, startPoint y: 82, endPoint x: 272, endPoint y: 115, distance: 35.5
click at [272, 115] on div ".deletable-edge-delete-btn { width: 20px; height: 20px; border: 0px solid #ffff…" at bounding box center [332, 160] width 378 height 254
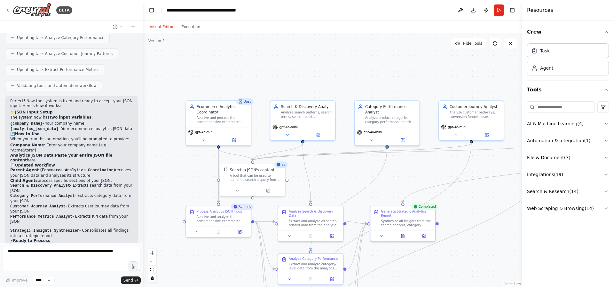
drag, startPoint x: 340, startPoint y: 169, endPoint x: 334, endPoint y: 176, distance: 9.0
click at [334, 176] on div ".deletable-edge-delete-btn { width: 20px; height: 20px; border: 0px solid #ffff…" at bounding box center [332, 160] width 378 height 254
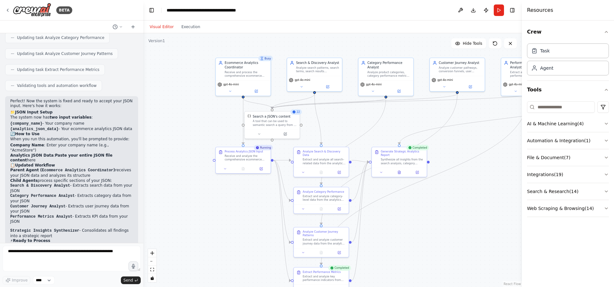
drag, startPoint x: 459, startPoint y: 180, endPoint x: 455, endPoint y: 148, distance: 32.2
click at [455, 148] on div ".deletable-edge-delete-btn { width: 20px; height: 20px; border: 0px solid #ffff…" at bounding box center [332, 160] width 378 height 254
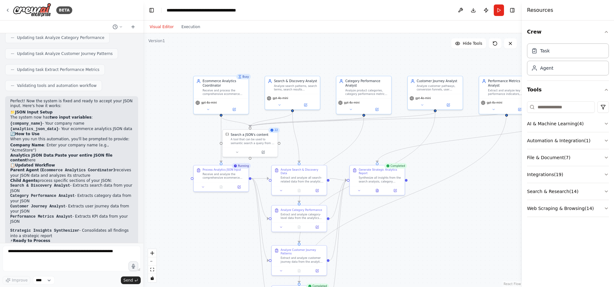
drag, startPoint x: 471, startPoint y: 145, endPoint x: 449, endPoint y: 185, distance: 46.2
click at [450, 187] on div ".deletable-edge-delete-btn { width: 20px; height: 20px; border: 0px solid #ffff…" at bounding box center [332, 160] width 378 height 254
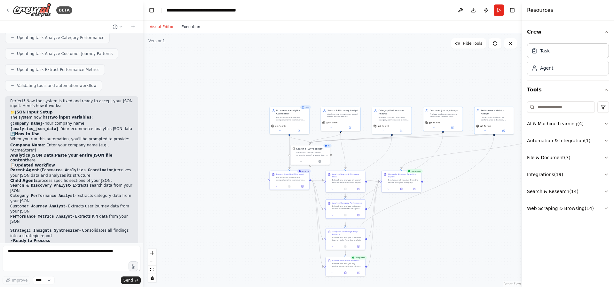
click at [193, 27] on button "Execution" at bounding box center [190, 27] width 27 height 8
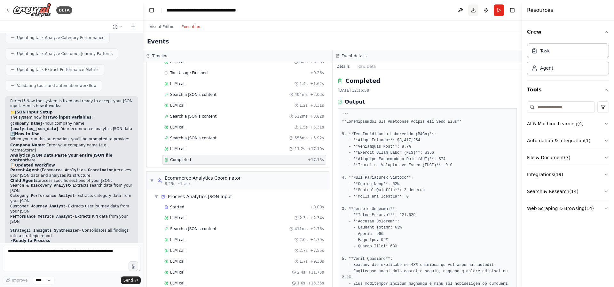
click at [473, 8] on button "Download" at bounding box center [473, 10] width 10 height 12
click at [357, 14] on header "**********" at bounding box center [332, 10] width 378 height 20
click at [435, 23] on div "Visual Editor Execution" at bounding box center [332, 26] width 378 height 13
